Goal: Task Accomplishment & Management: Use online tool/utility

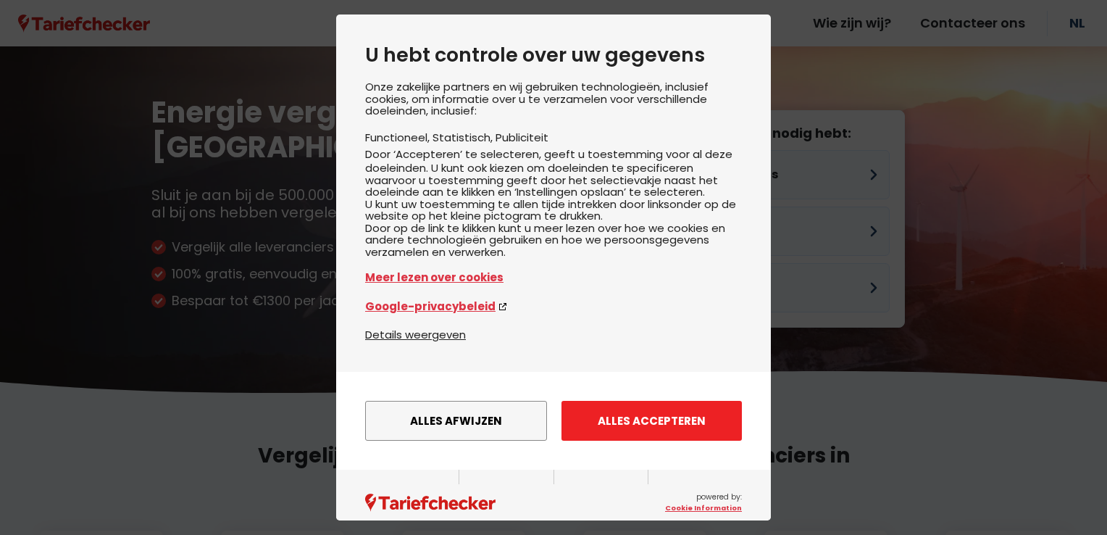
click at [597, 438] on button "Alles accepteren" at bounding box center [652, 421] width 180 height 40
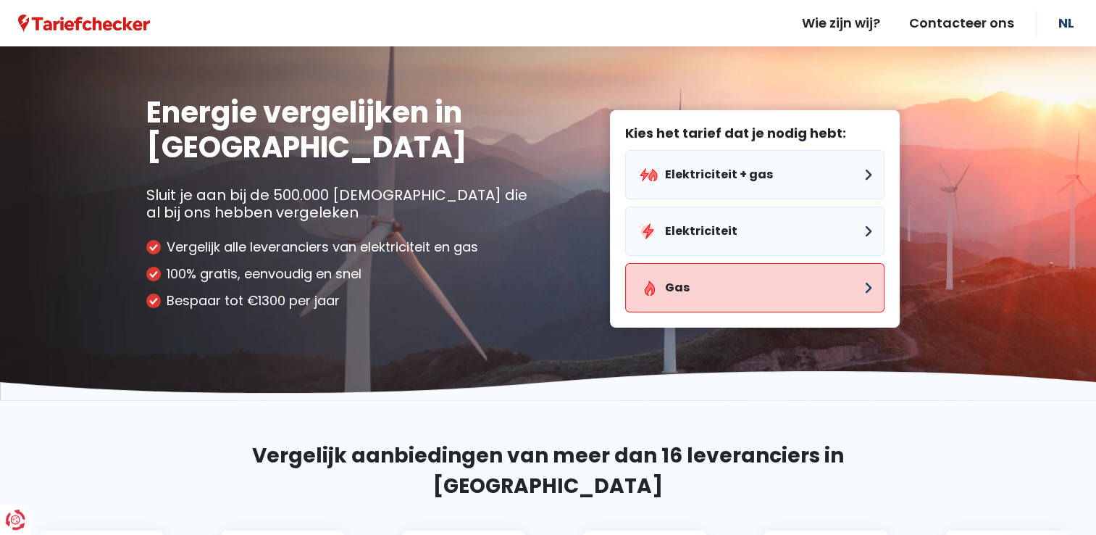
click at [657, 278] on button "Gas" at bounding box center [754, 287] width 259 height 49
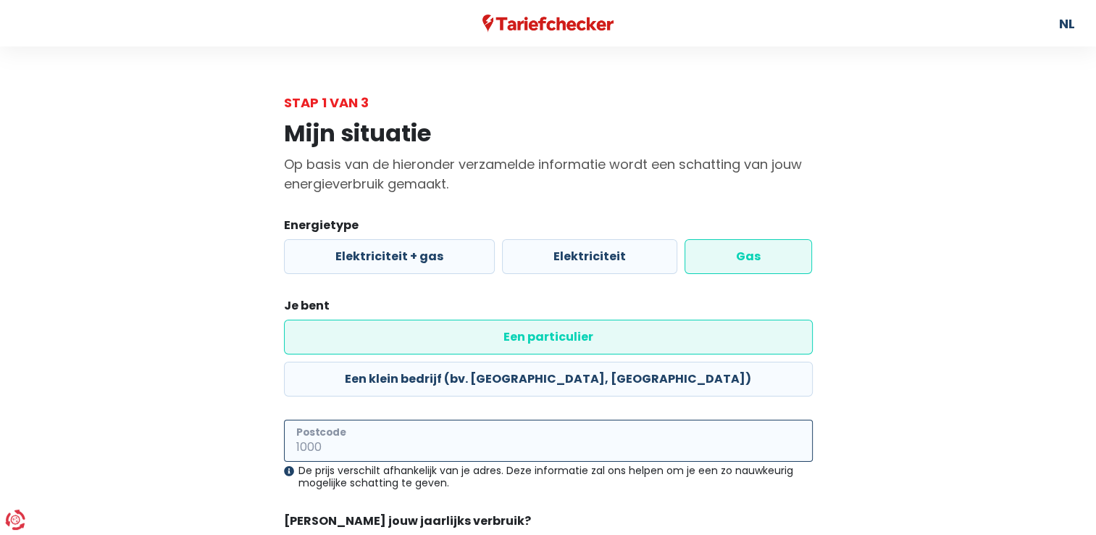
click at [365, 420] on input "Postcode" at bounding box center [548, 441] width 529 height 42
type input "9310"
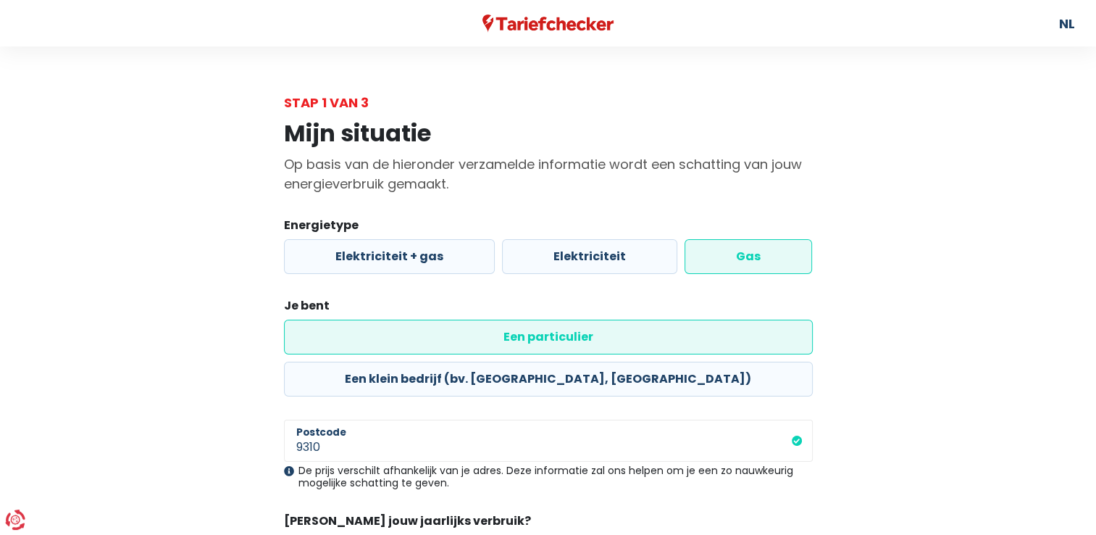
click at [519, 453] on form "Energietype Elektriciteit + gas Elektriciteit Gas Je bent Een particulier Een k…" at bounding box center [548, 426] width 529 height 418
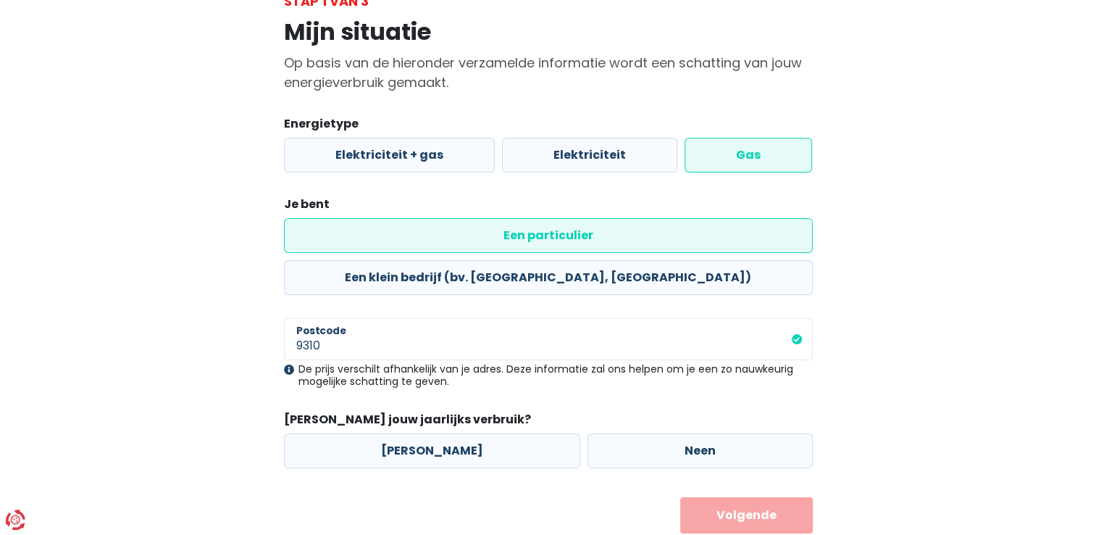
scroll to position [104, 0]
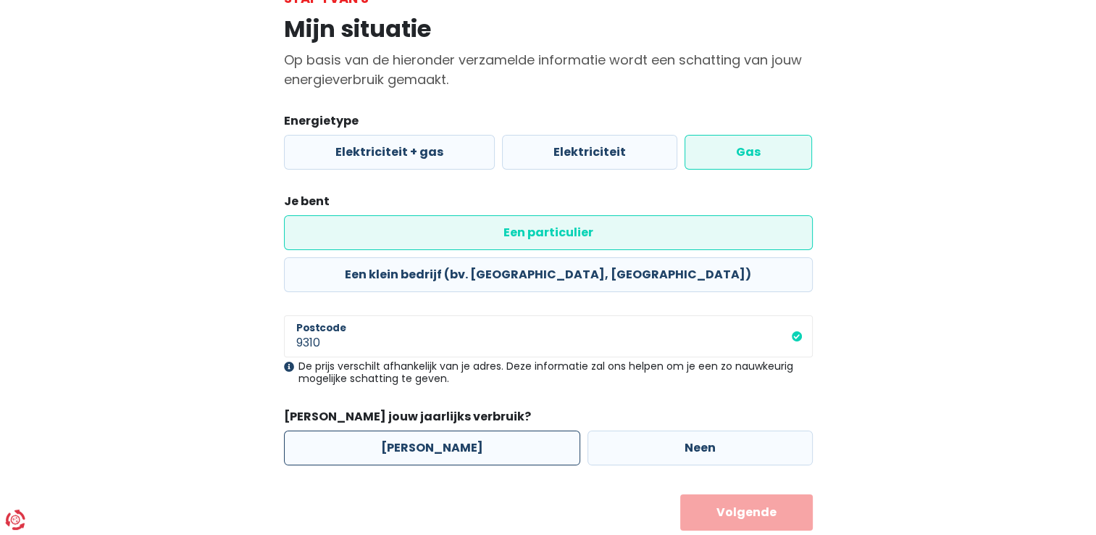
click at [446, 430] on label "[PERSON_NAME]" at bounding box center [432, 447] width 296 height 35
click at [446, 430] on input "[PERSON_NAME]" at bounding box center [432, 447] width 296 height 35
radio input "true"
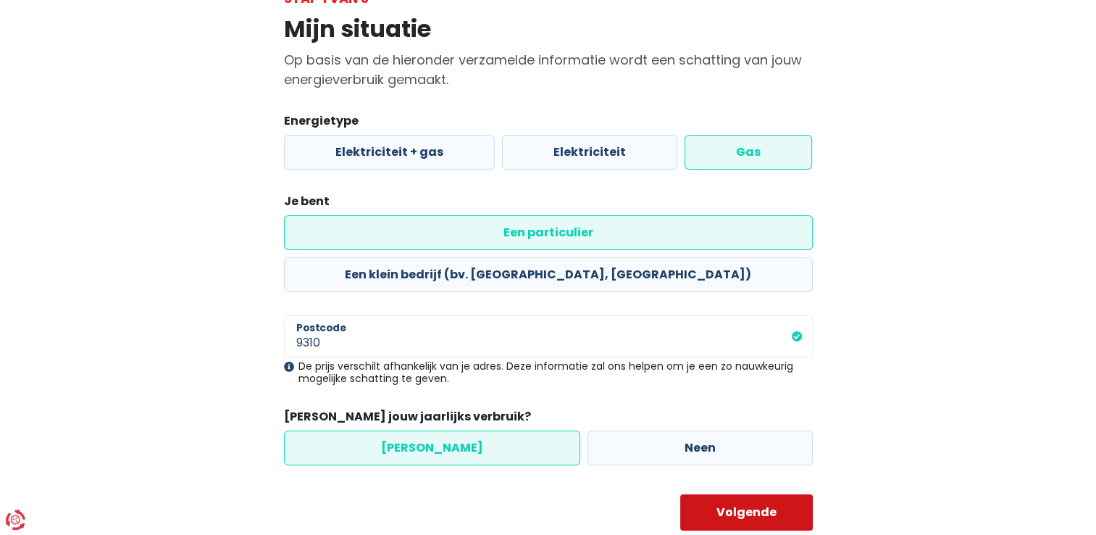
click at [769, 494] on button "Volgende" at bounding box center [746, 512] width 133 height 36
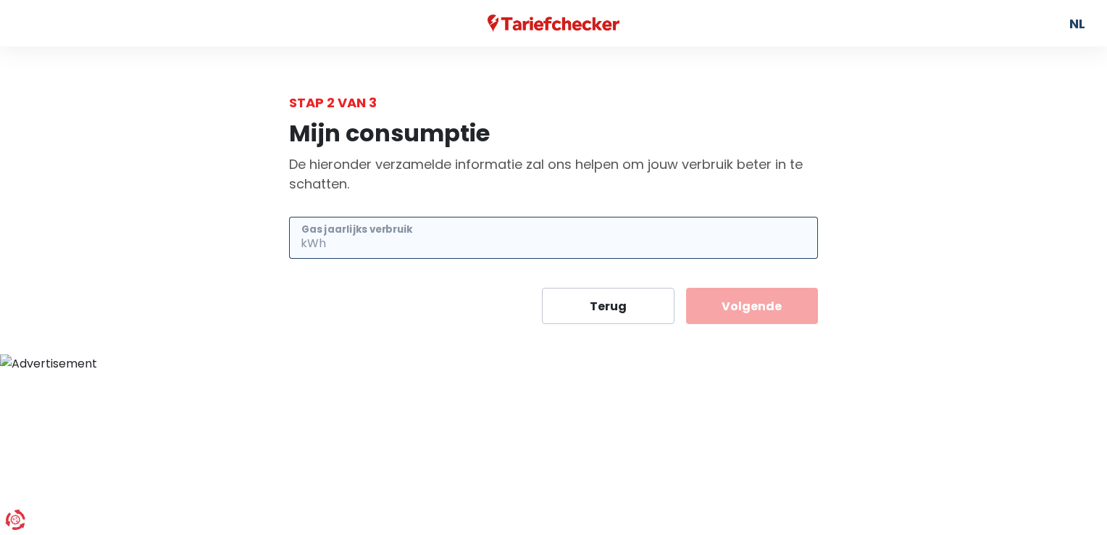
click at [451, 244] on input "Gas jaarlijks verbruik" at bounding box center [573, 238] width 489 height 42
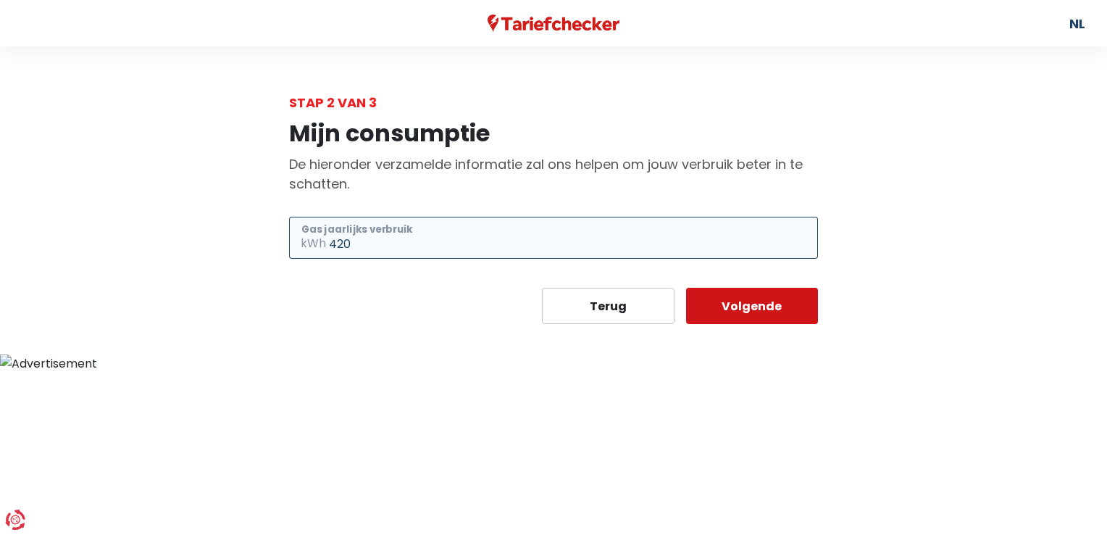
type input "420"
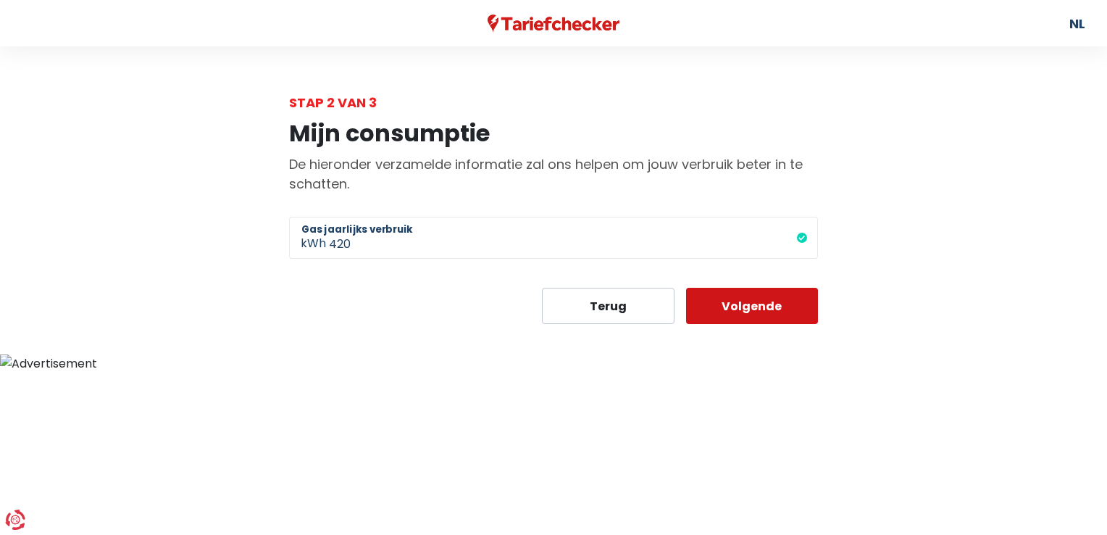
click at [774, 323] on button "Volgende" at bounding box center [752, 306] width 133 height 36
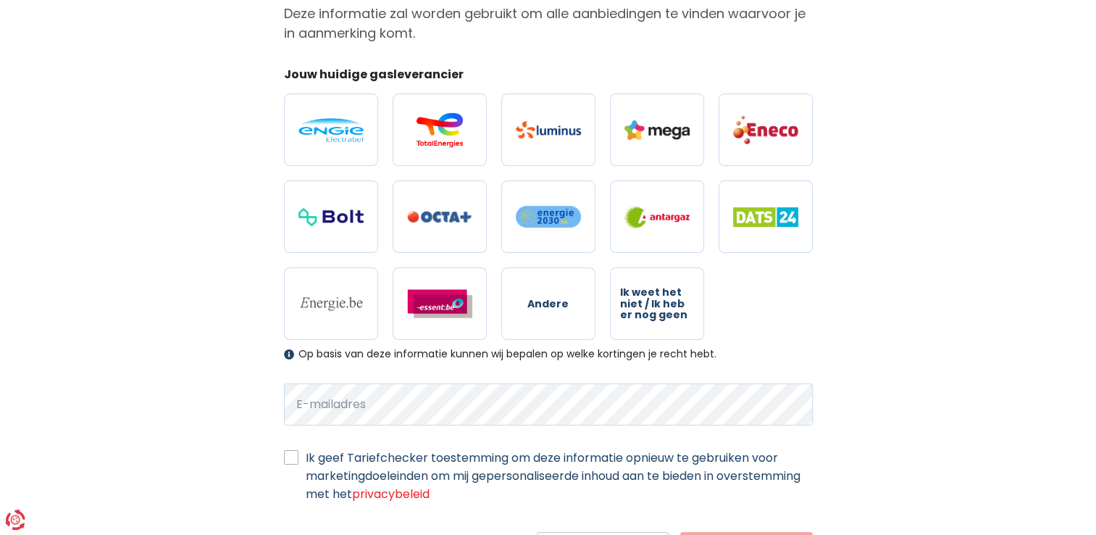
scroll to position [72, 0]
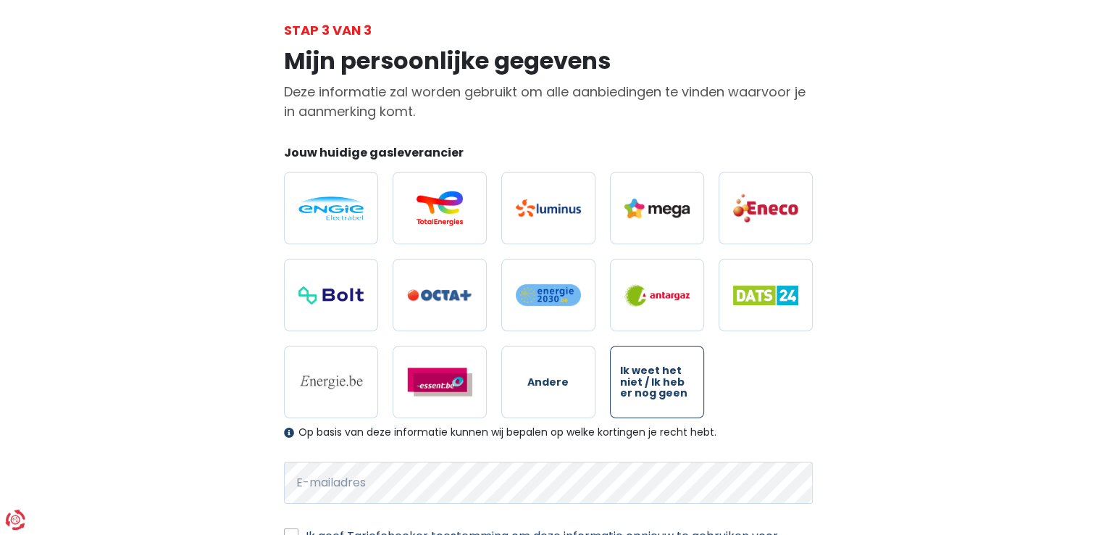
click at [639, 377] on span "Ik weet het niet / Ik heb er nog geen" at bounding box center [657, 381] width 74 height 33
click at [639, 377] on input "Ik weet het niet / Ik heb er nog geen" at bounding box center [657, 382] width 94 height 72
radio input "true"
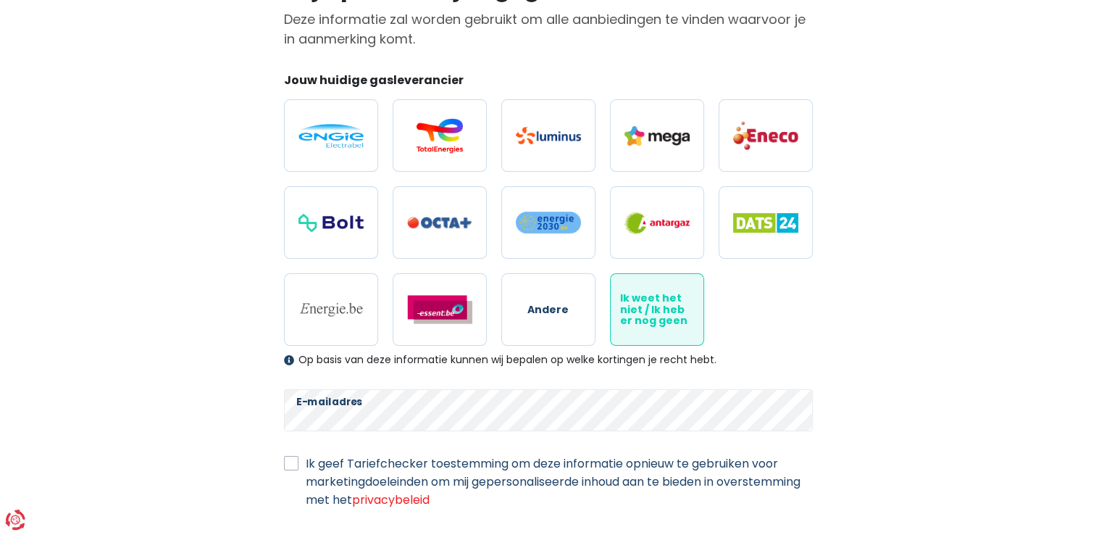
click at [979, 378] on main "Stap 3 van 3 Mijn persoonlijke gegevens Deze informatie zal worden gebruikt om …" at bounding box center [548, 261] width 1096 height 626
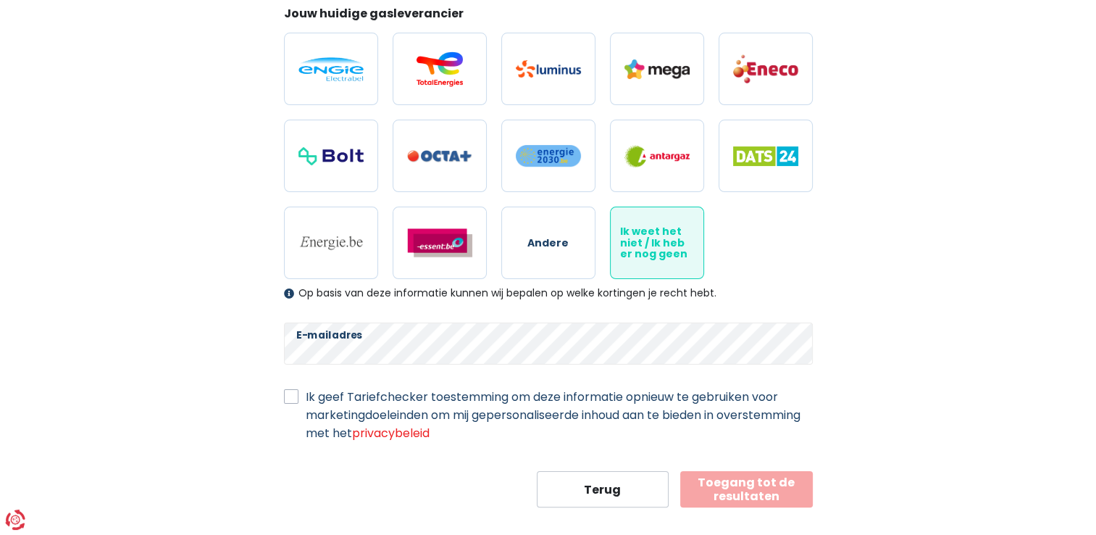
scroll to position [228, 0]
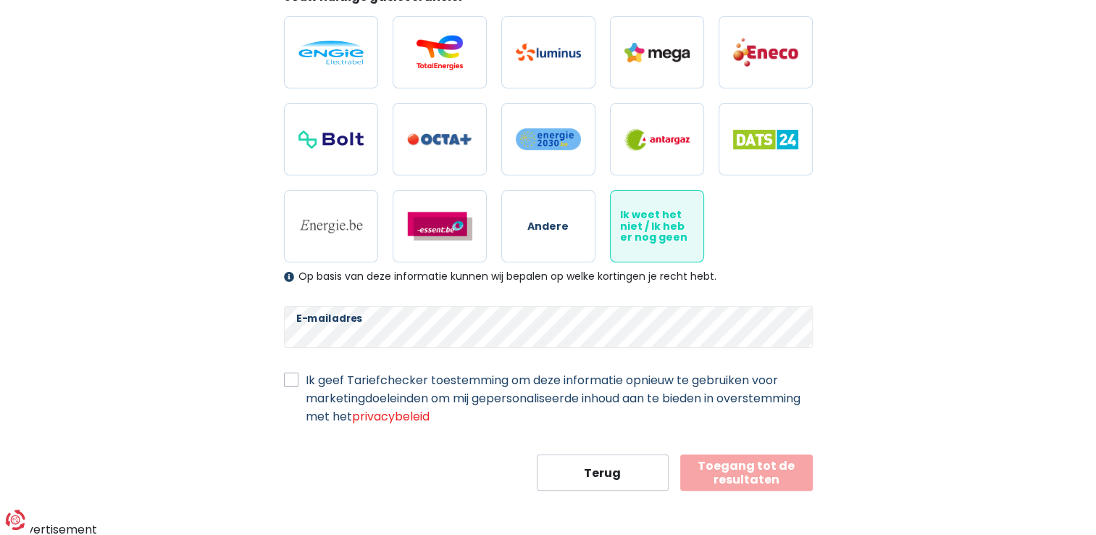
click at [306, 380] on label "Ik geef Tariefchecker toestemming om deze informatie opnieuw te gebruiken voor …" at bounding box center [559, 398] width 507 height 54
click at [287, 380] on input "Ik geef Tariefchecker toestemming om deze informatie opnieuw te gebruiken voor …" at bounding box center [291, 378] width 14 height 14
checkbox input "true"
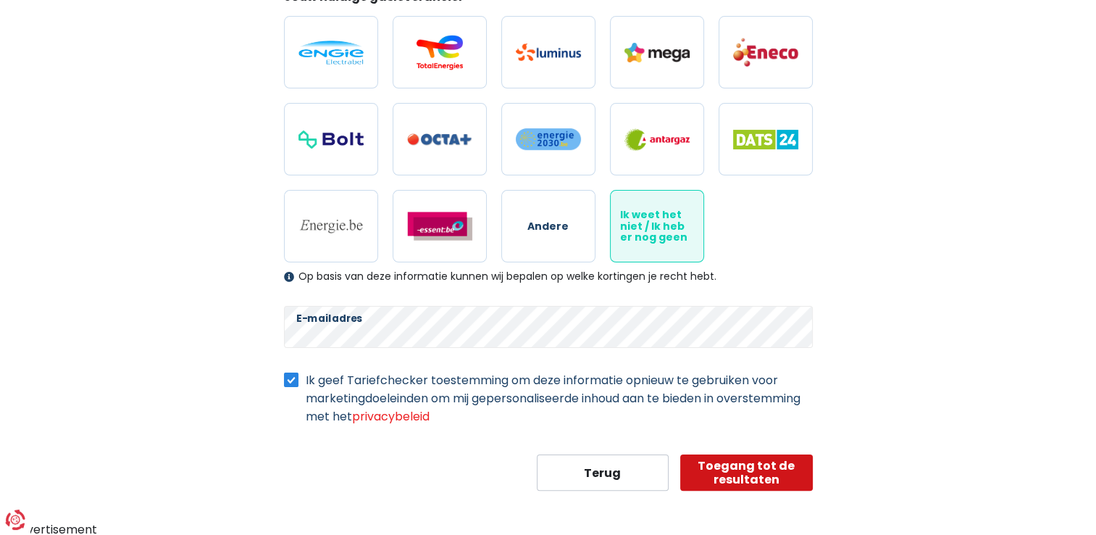
click at [754, 472] on button "Toegang tot de resultaten" at bounding box center [746, 472] width 133 height 36
